Goal: Task Accomplishment & Management: Use online tool/utility

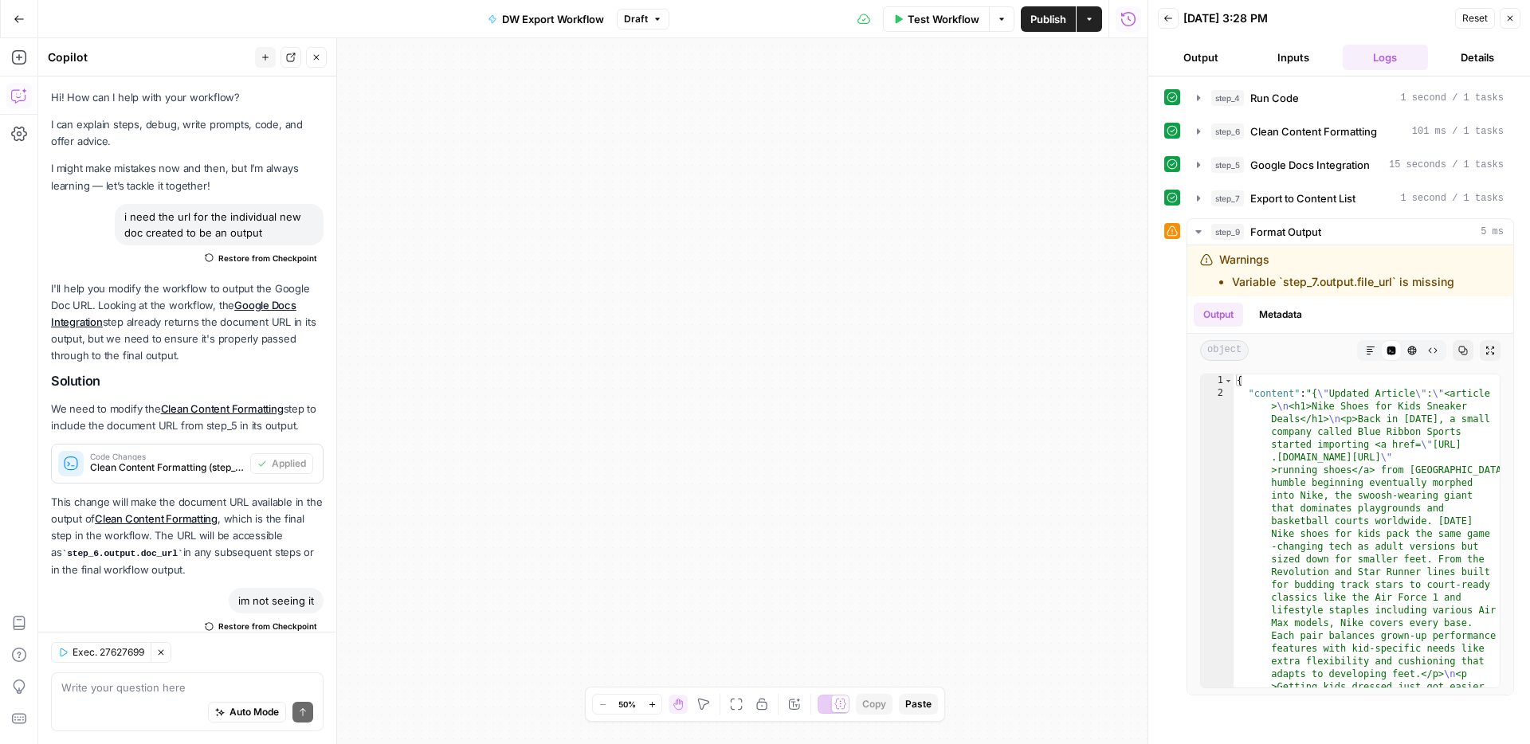
scroll to position [2549, 0]
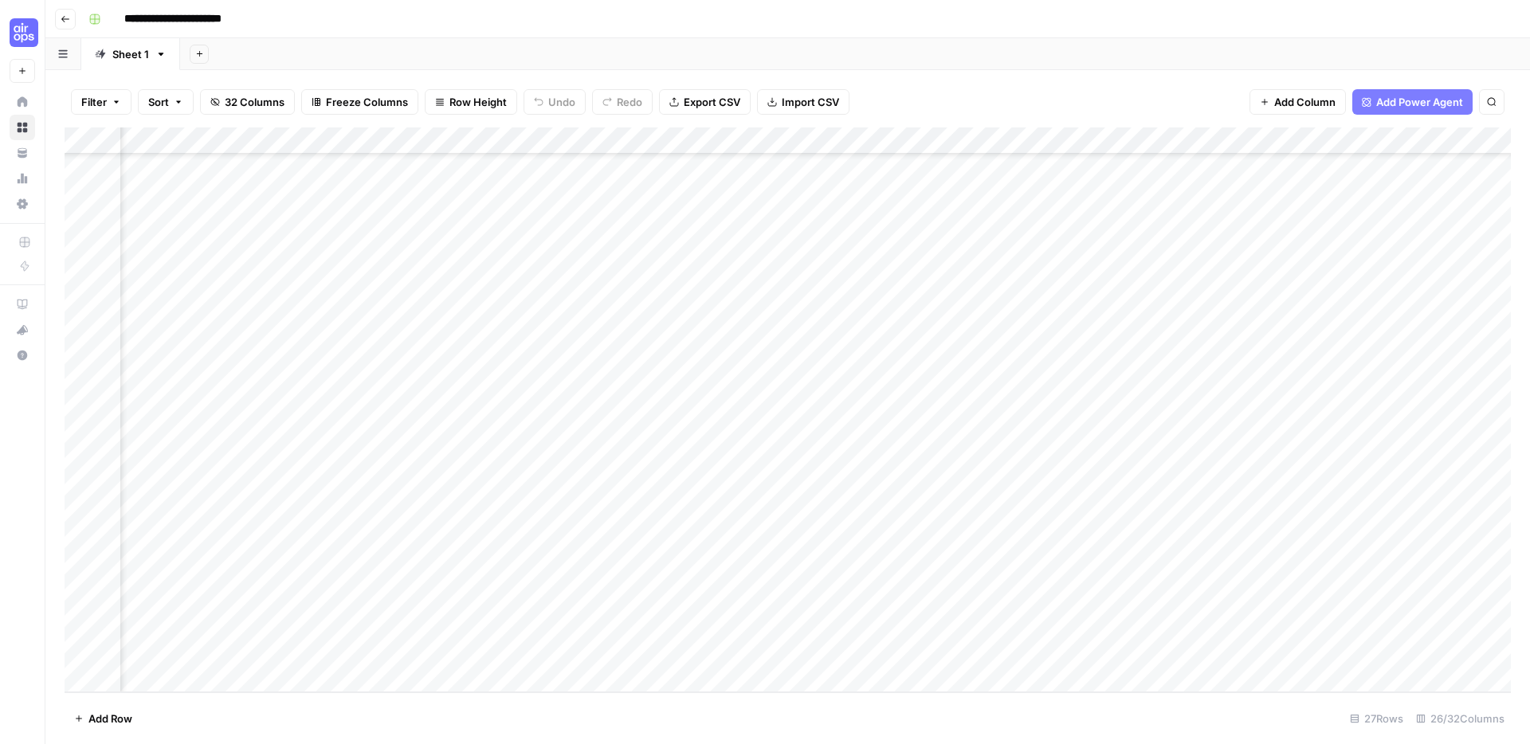
scroll to position [219, 1680]
click at [1107, 545] on div "Add Column" at bounding box center [788, 409] width 1446 height 565
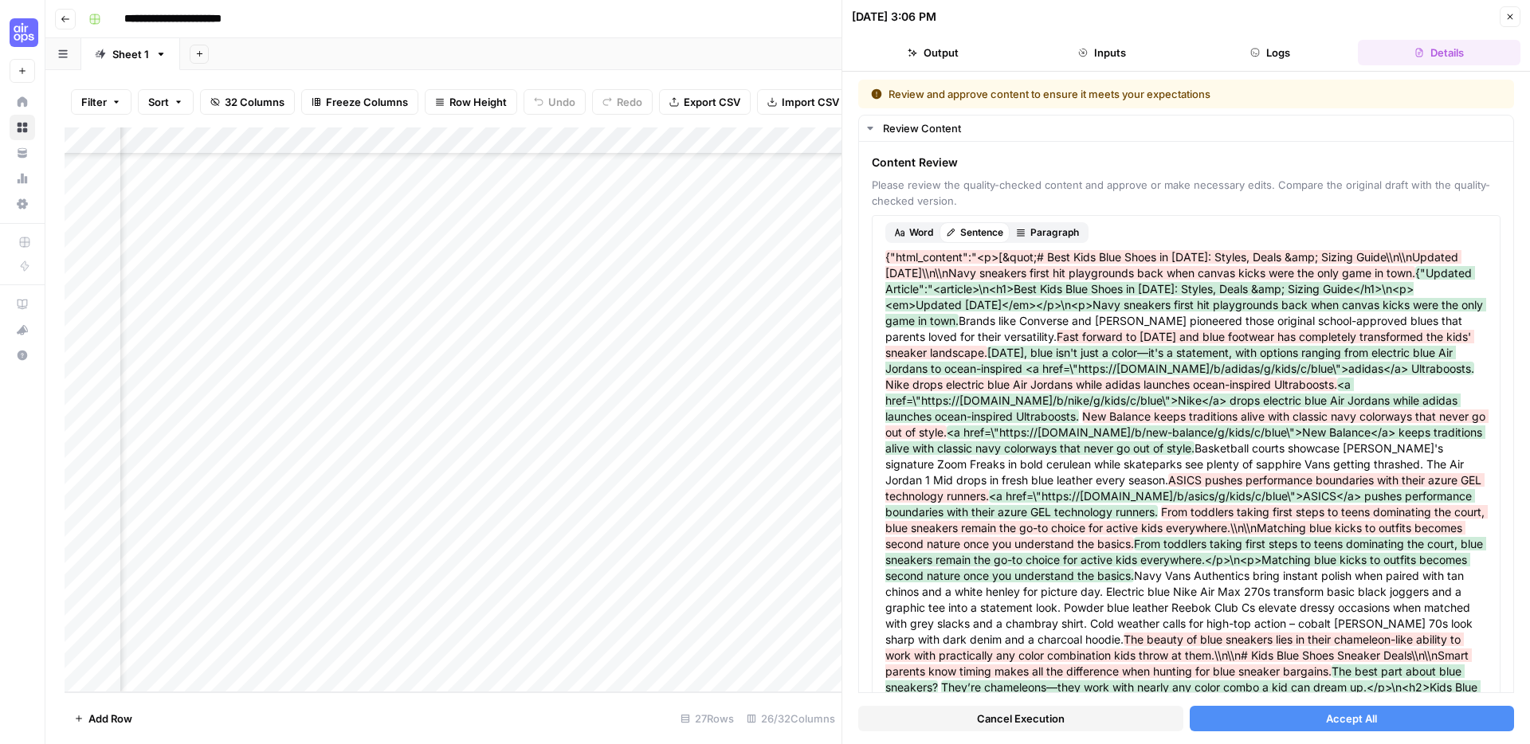
click at [1261, 723] on button "Accept All" at bounding box center [1351, 718] width 325 height 25
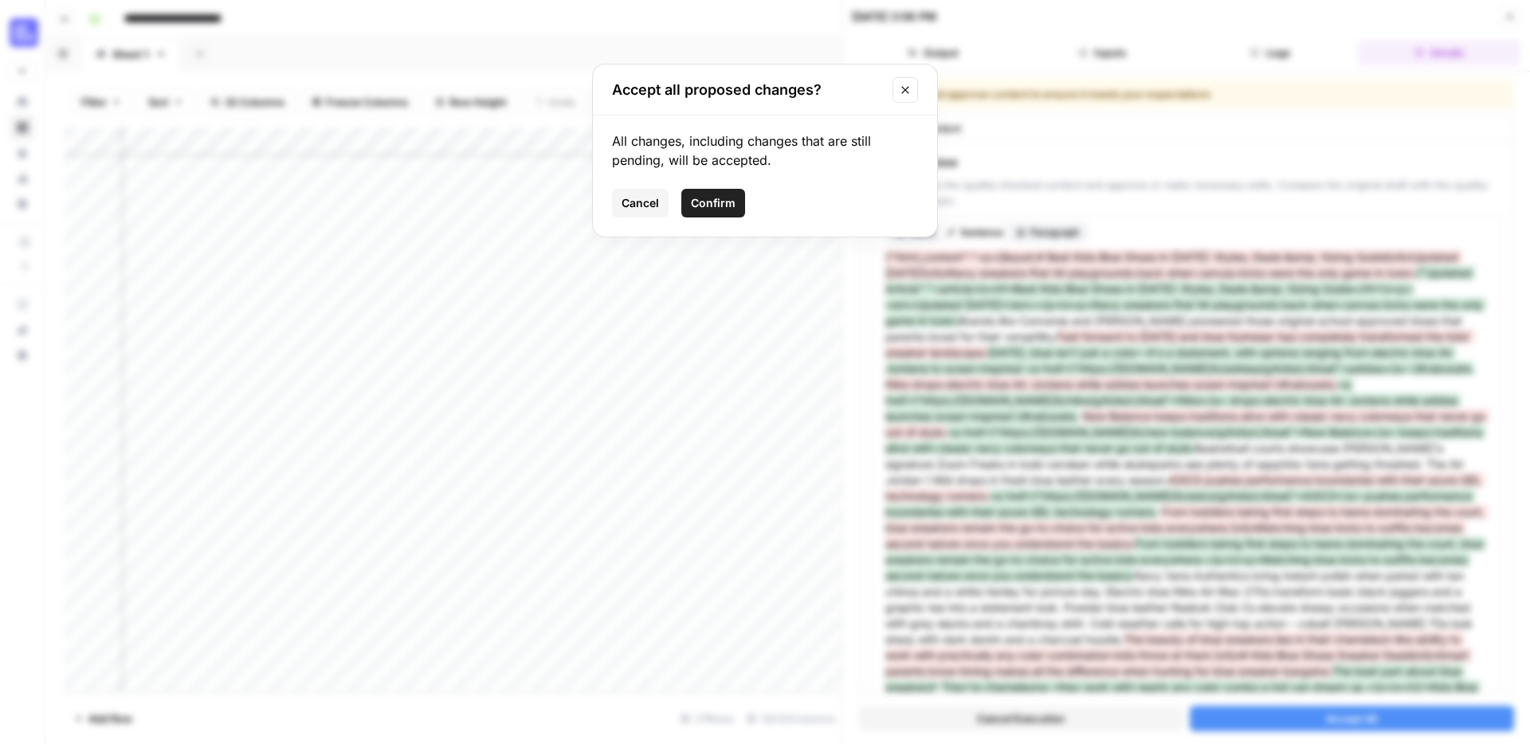
click at [738, 210] on button "Confirm" at bounding box center [713, 203] width 64 height 29
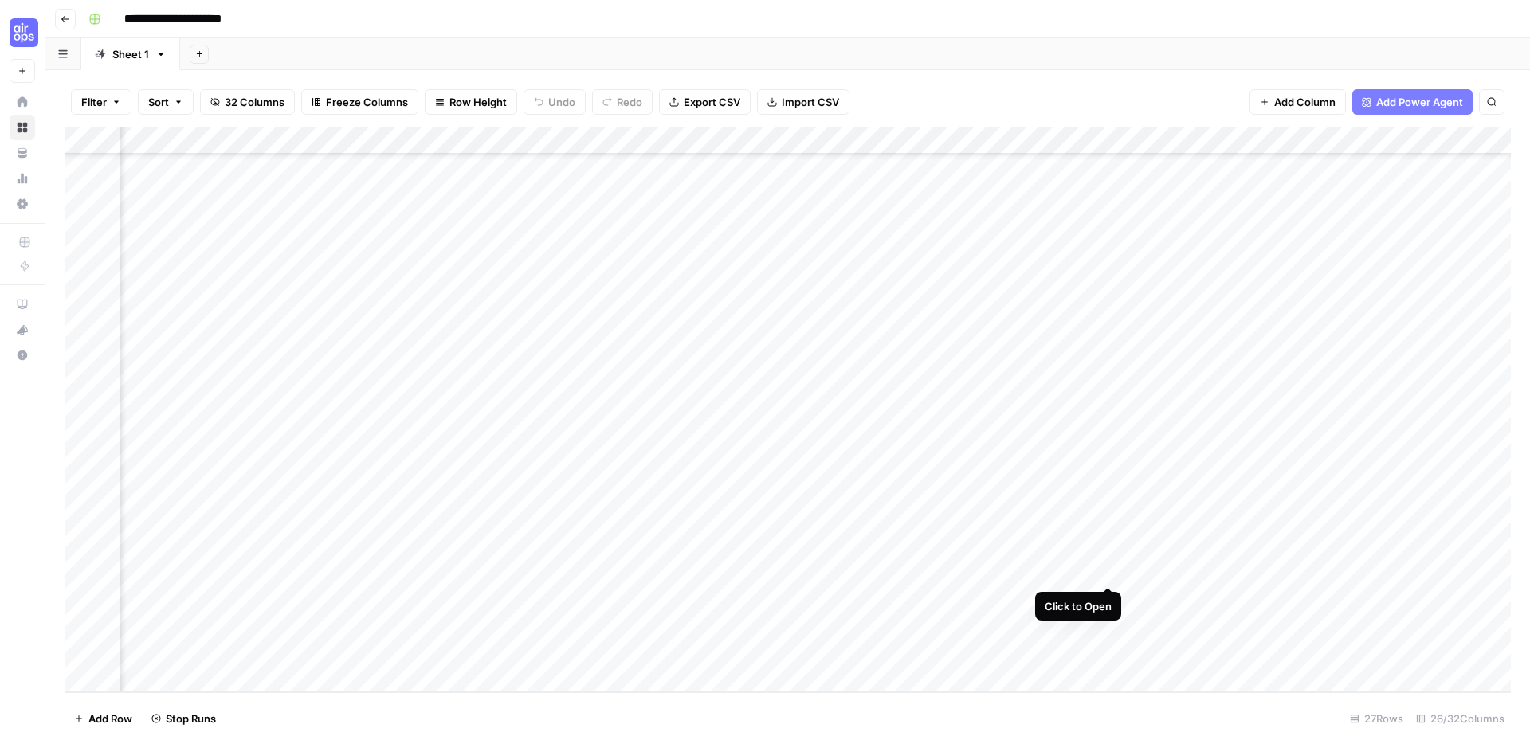
click at [1110, 568] on div "Add Column" at bounding box center [788, 409] width 1446 height 565
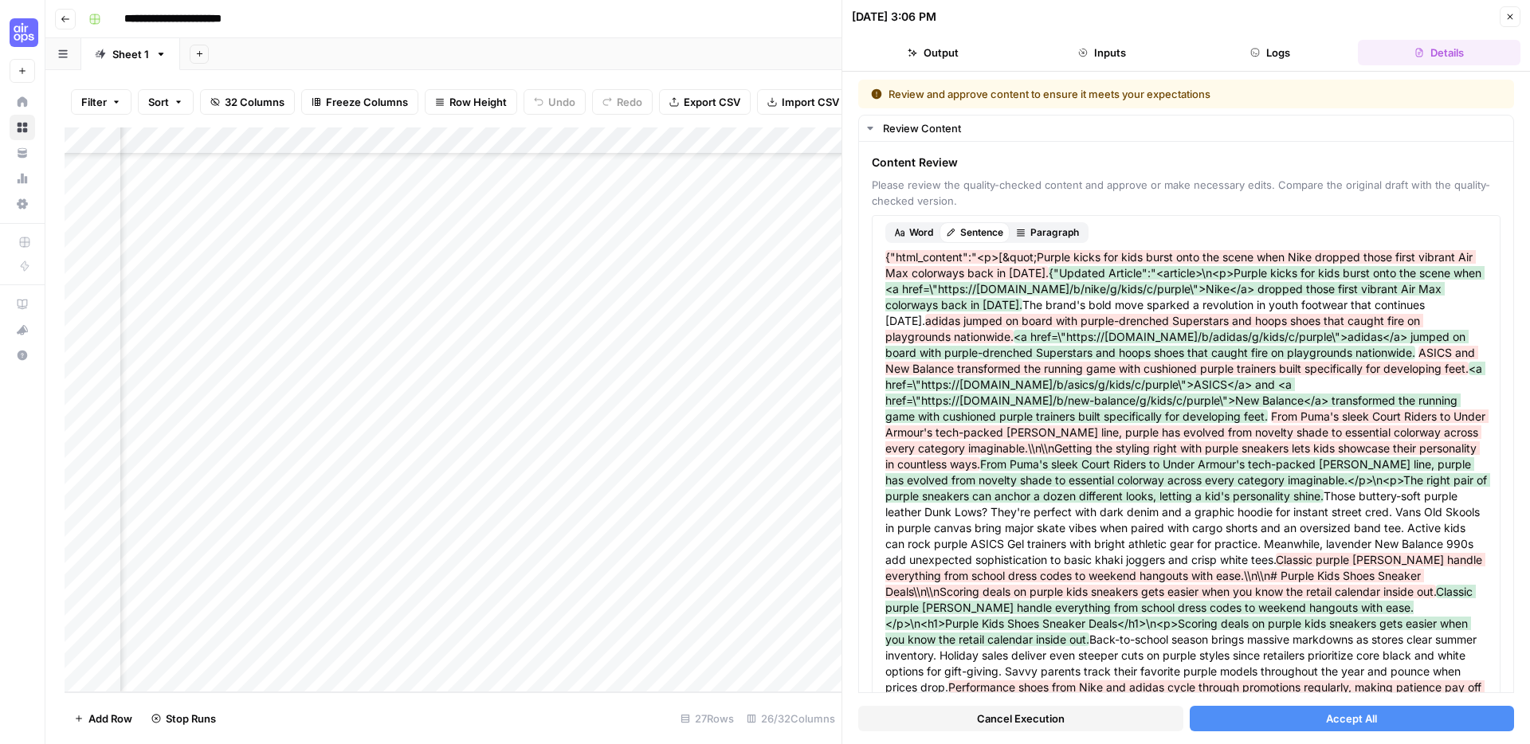
click at [1344, 723] on span "Accept All" at bounding box center [1351, 719] width 51 height 16
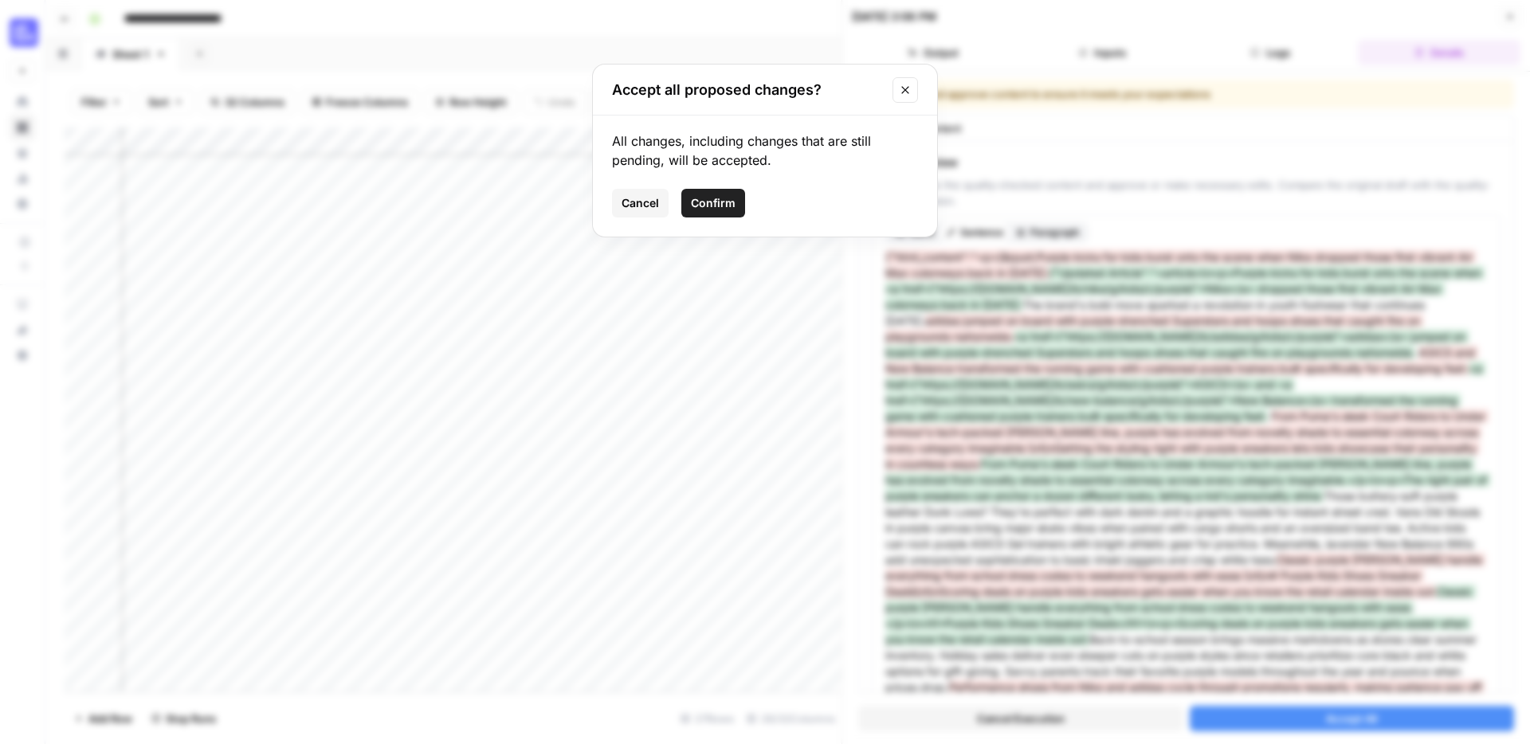
click at [714, 206] on span "Confirm" at bounding box center [713, 203] width 45 height 16
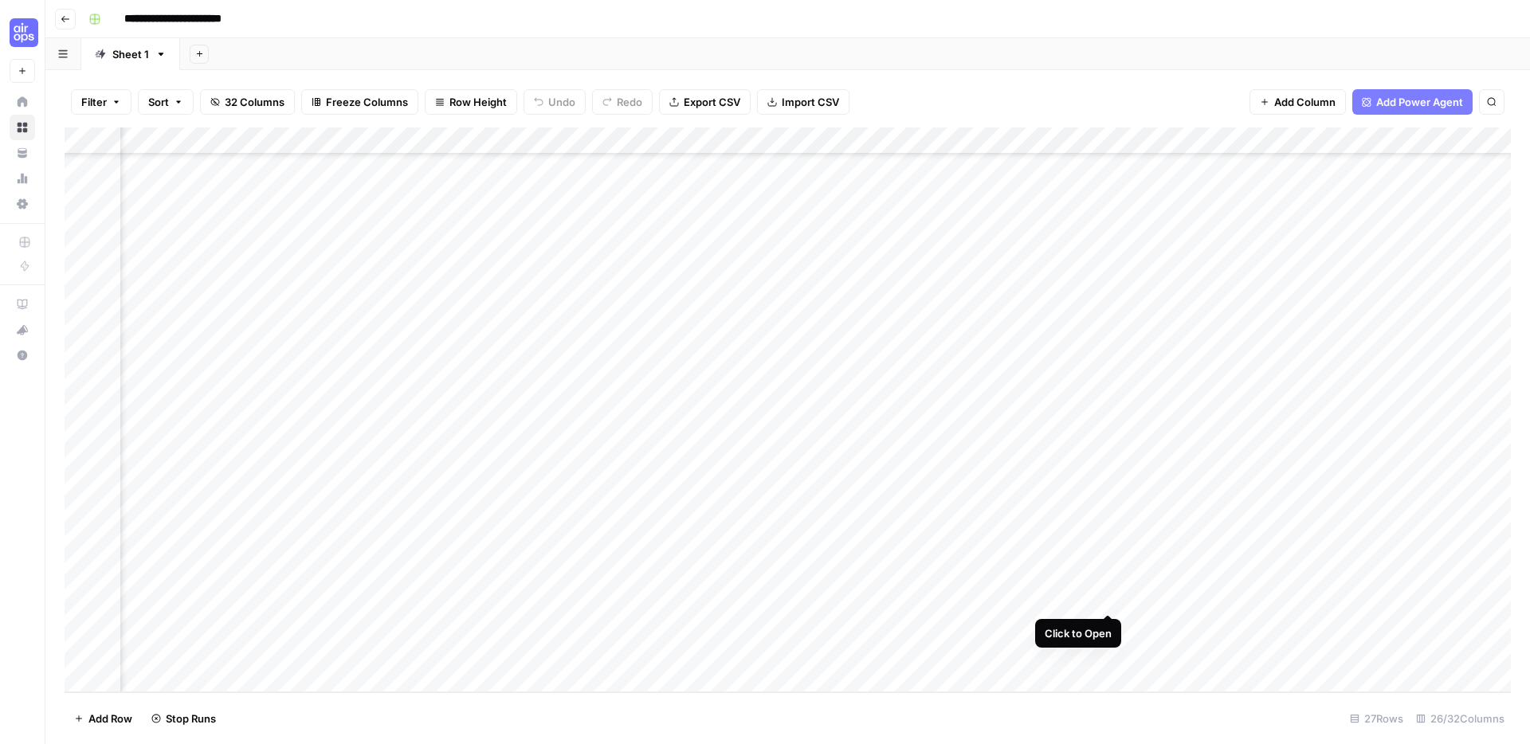
click at [1106, 595] on div "Add Column" at bounding box center [788, 409] width 1446 height 565
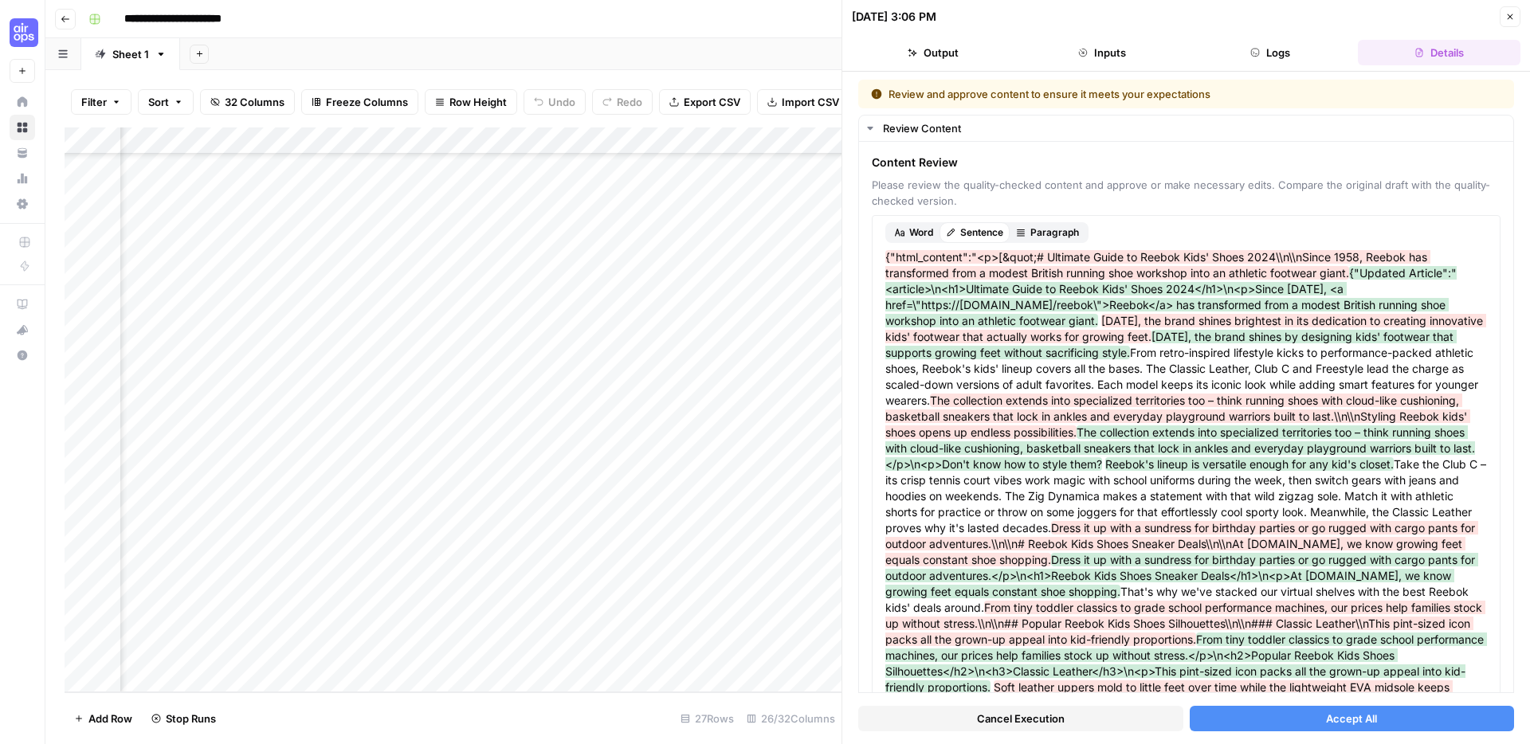
click at [1238, 719] on button "Accept All" at bounding box center [1351, 718] width 325 height 25
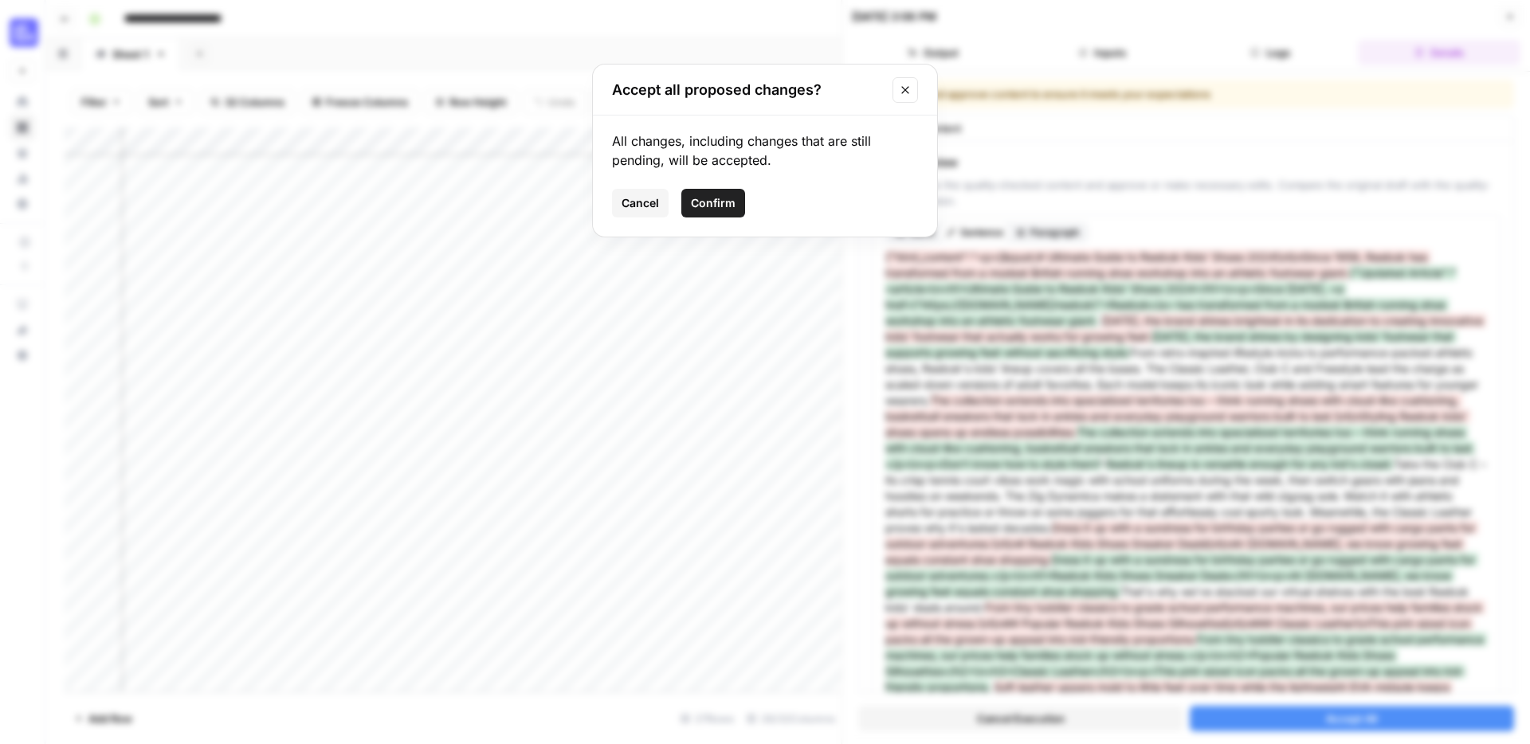
click at [722, 212] on button "Confirm" at bounding box center [713, 203] width 64 height 29
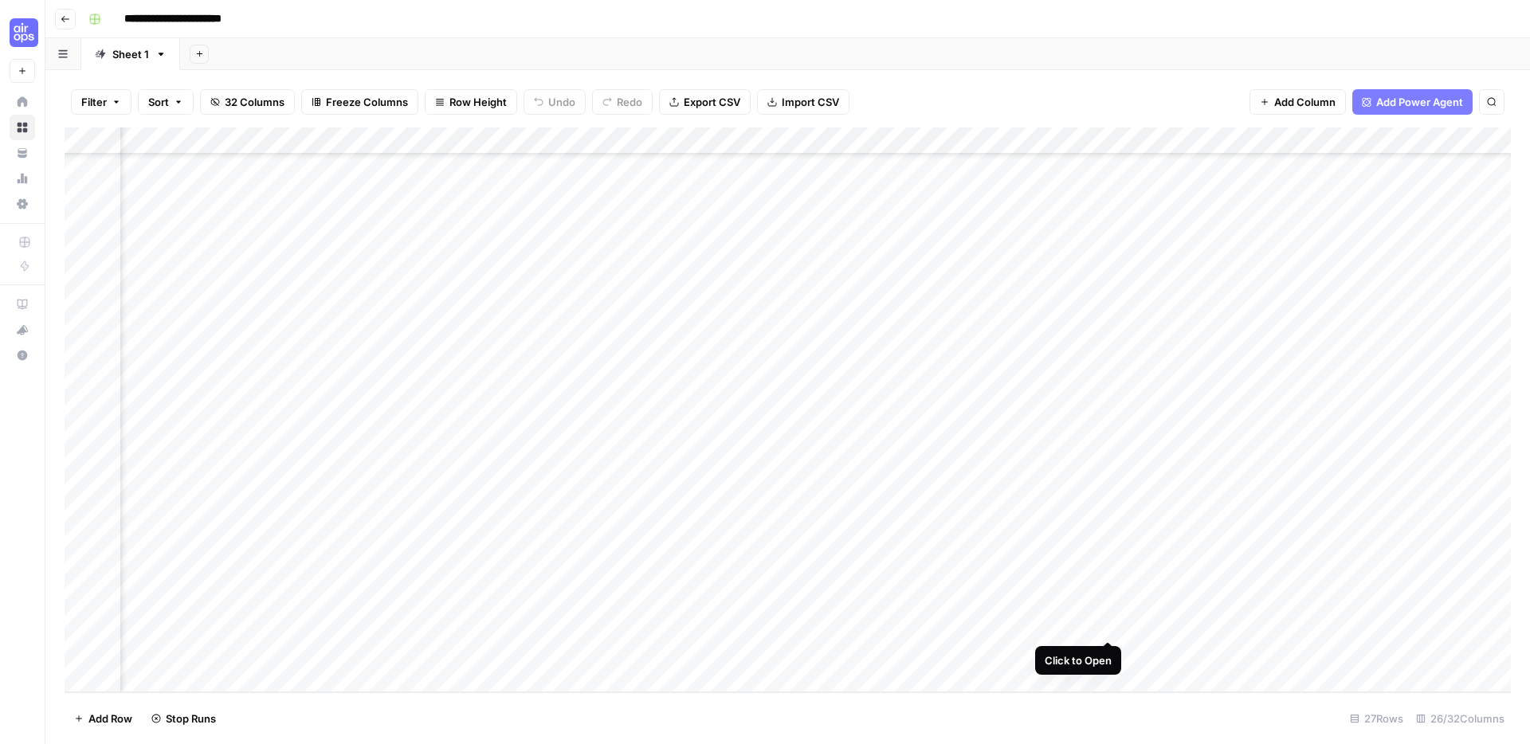
click at [1105, 622] on div "Add Column" at bounding box center [788, 409] width 1446 height 565
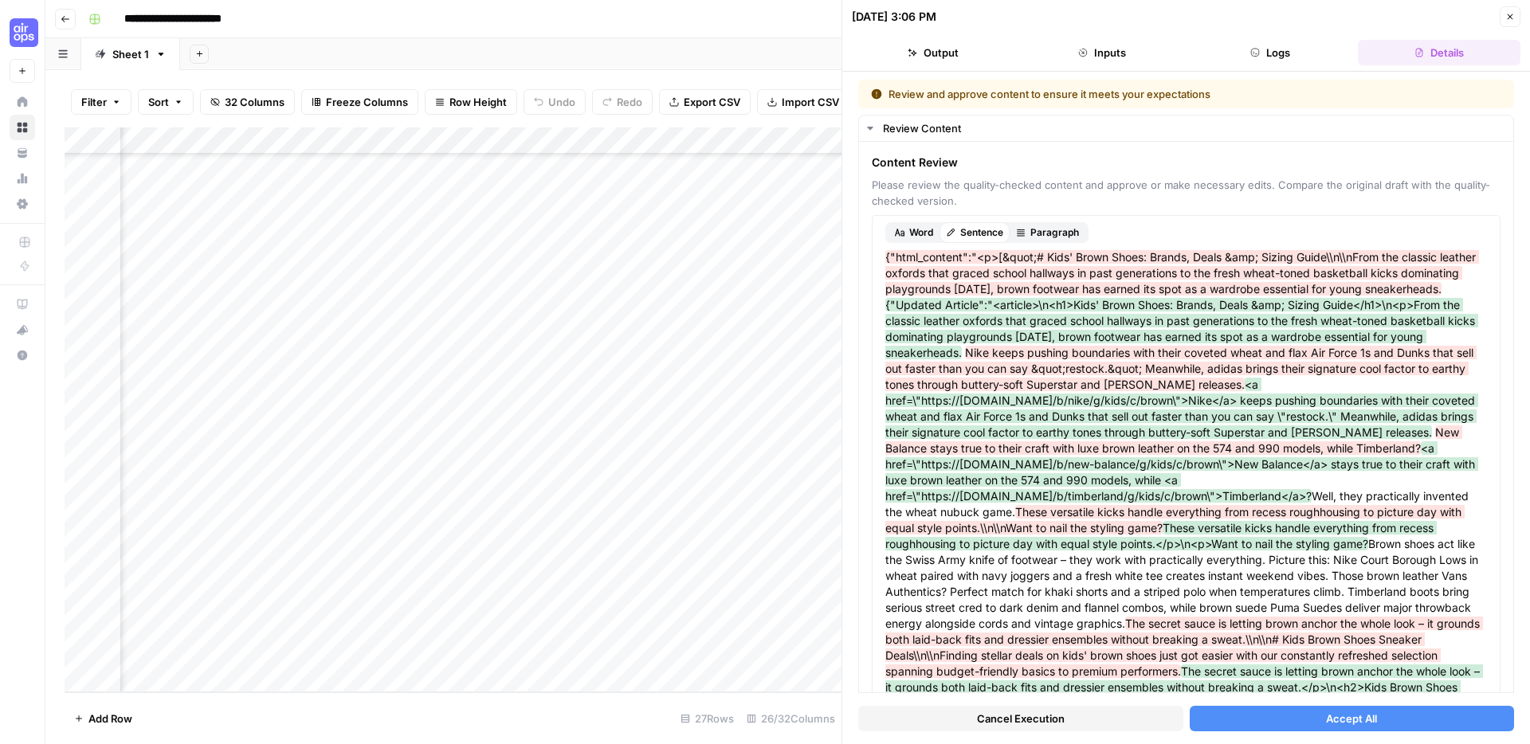
click at [1237, 725] on button "Accept All" at bounding box center [1351, 718] width 325 height 25
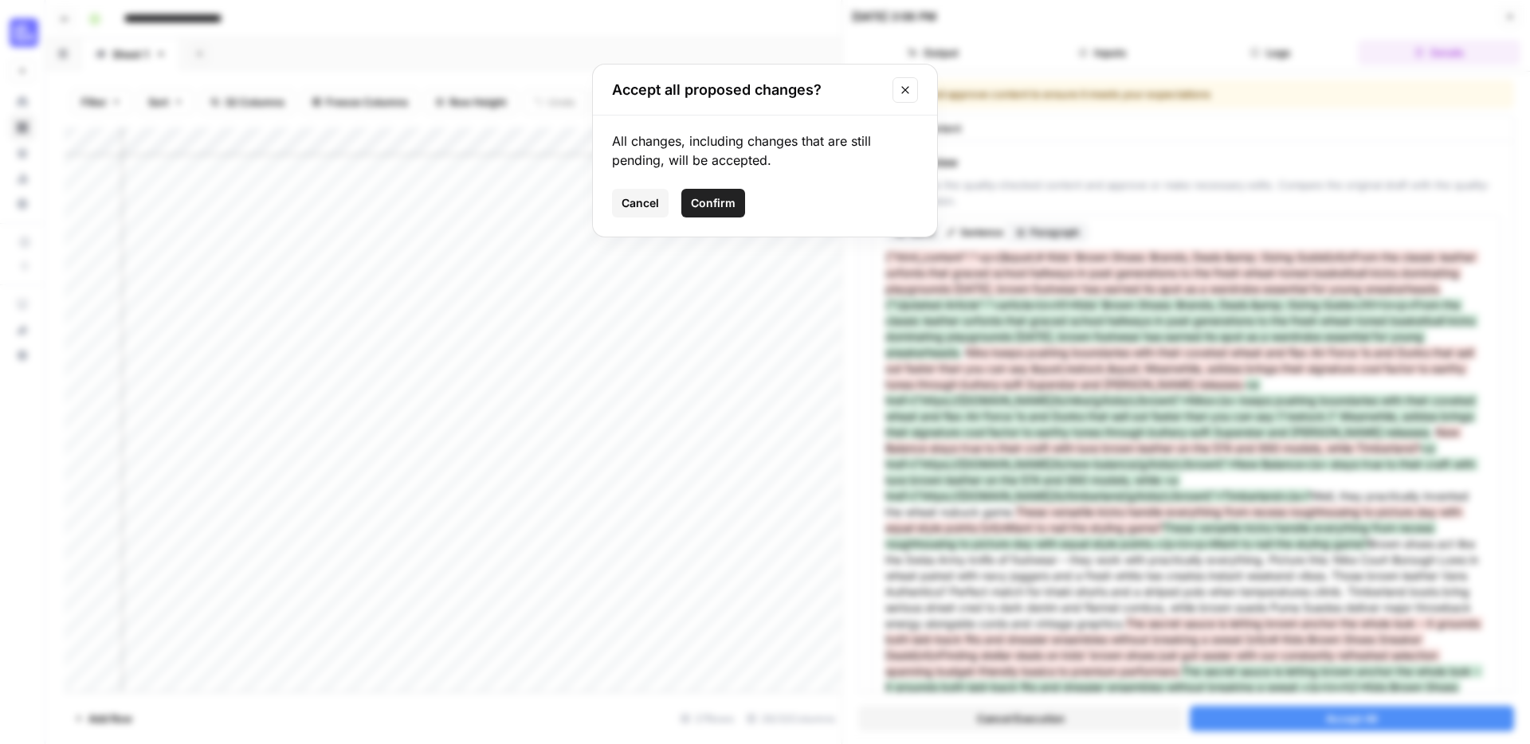
click at [730, 205] on span "Confirm" at bounding box center [713, 203] width 45 height 16
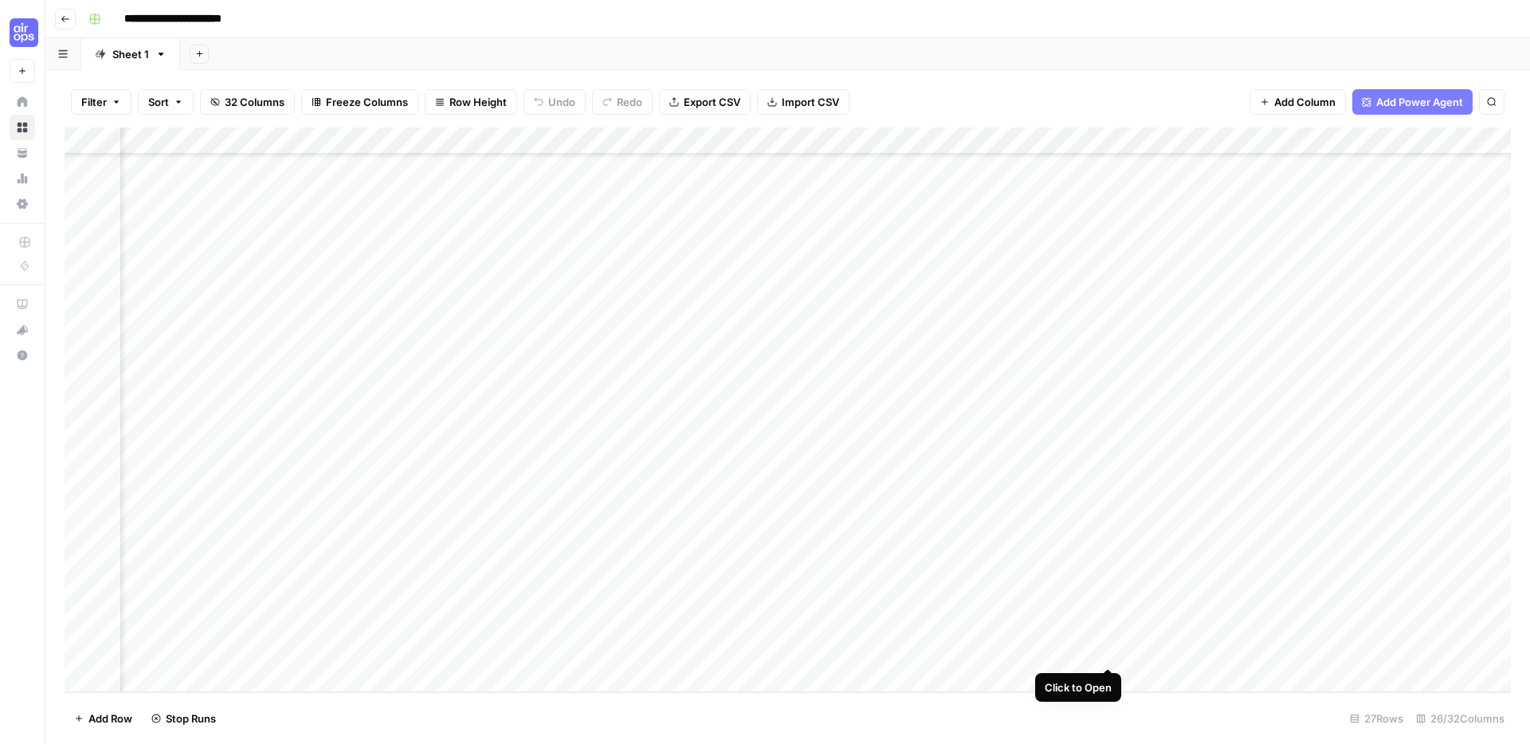
click at [1111, 650] on div "Add Column" at bounding box center [788, 409] width 1446 height 565
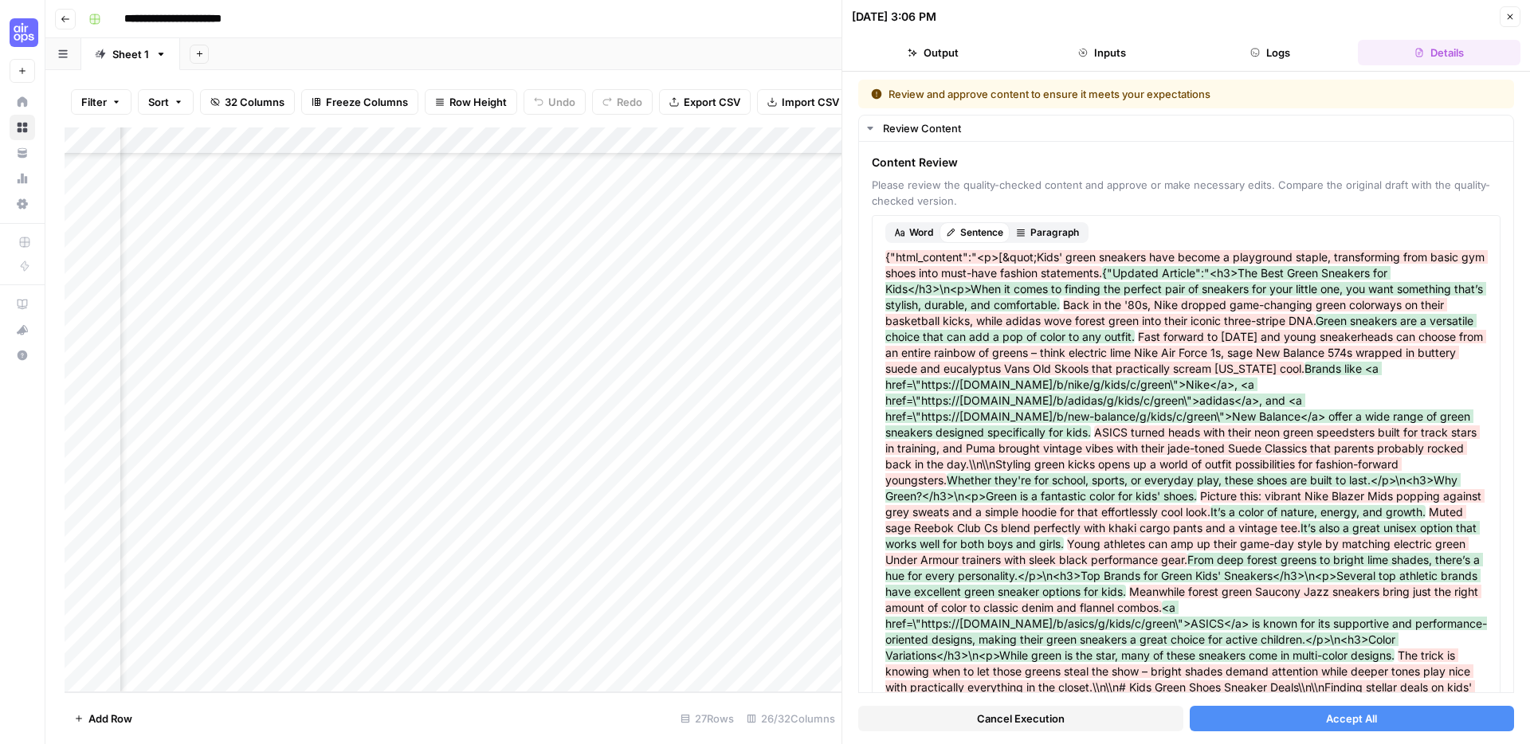
click at [1307, 715] on button "Accept All" at bounding box center [1351, 718] width 325 height 25
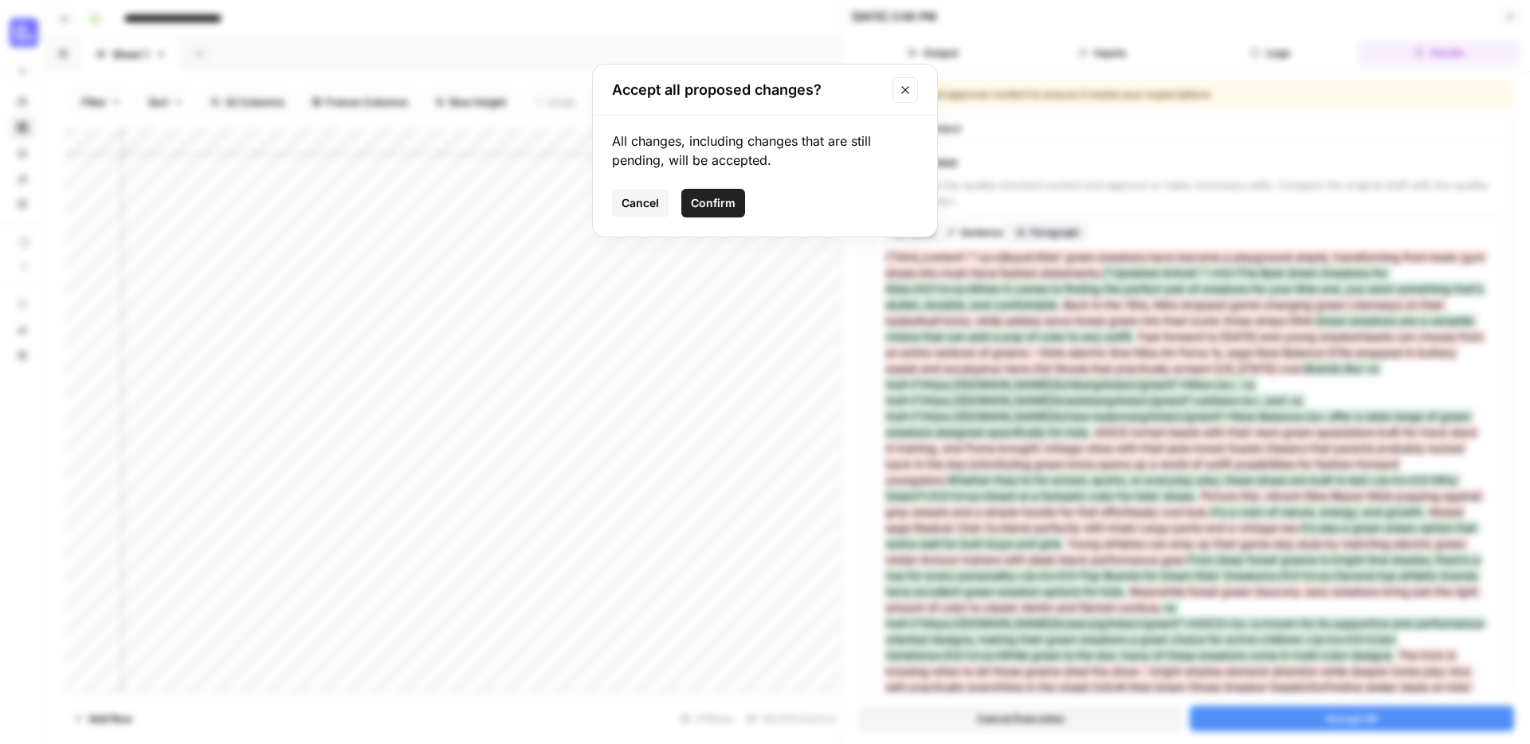
click at [695, 198] on span "Confirm" at bounding box center [713, 203] width 45 height 16
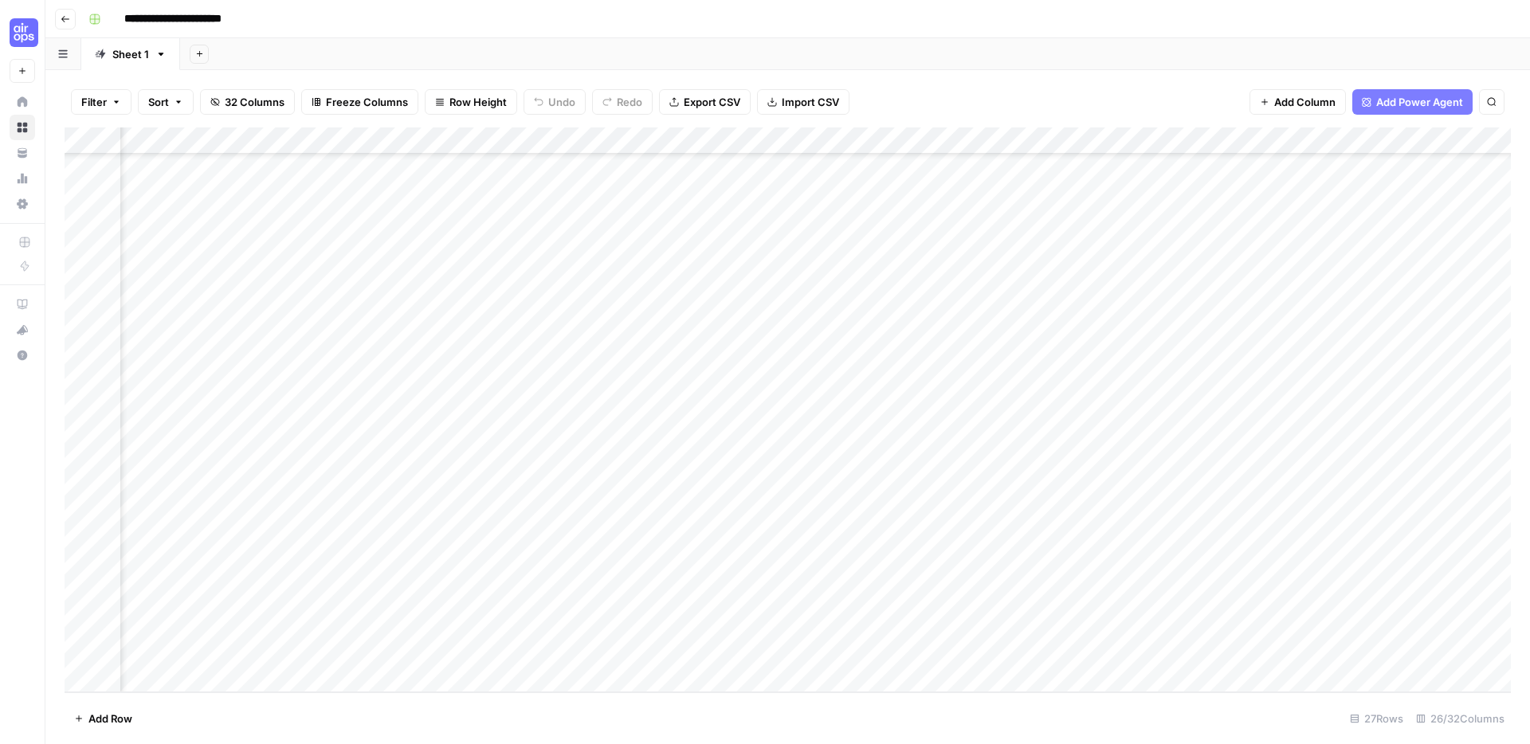
scroll to position [219, 2205]
click at [867, 544] on div "Add Column" at bounding box center [788, 409] width 1446 height 565
click at [812, 566] on div "Add Column" at bounding box center [788, 409] width 1446 height 565
click at [818, 603] on div "Add Column" at bounding box center [788, 409] width 1446 height 565
click at [813, 632] on div "Add Column" at bounding box center [788, 409] width 1446 height 565
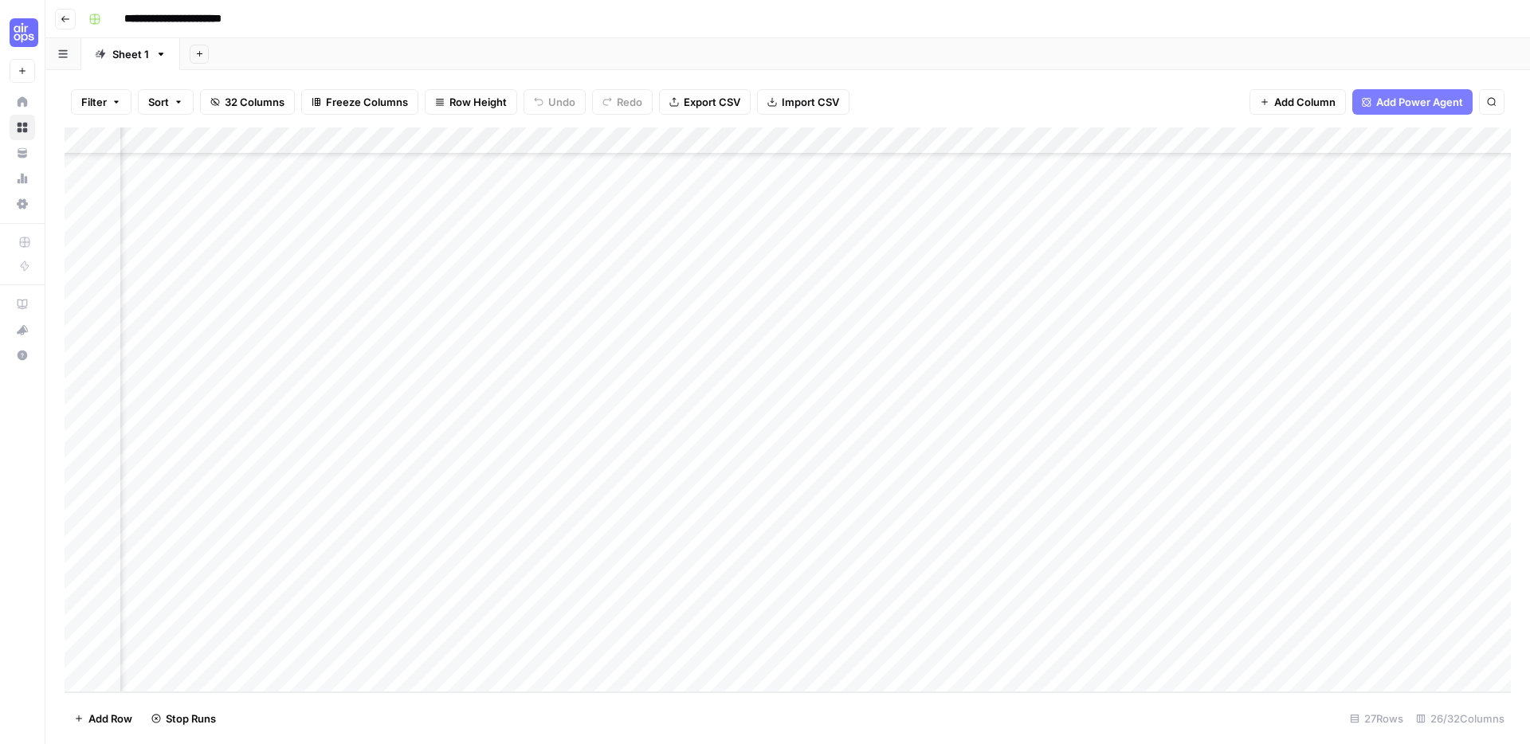
click at [810, 655] on div "Add Column" at bounding box center [788, 409] width 1446 height 565
